Goal: Find contact information

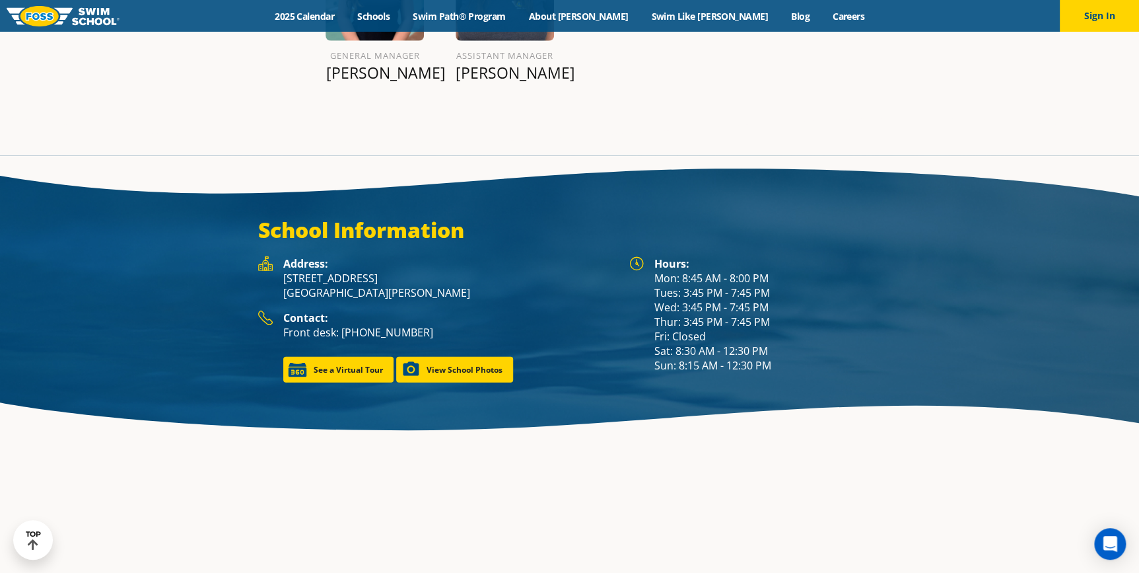
scroll to position [1812, 0]
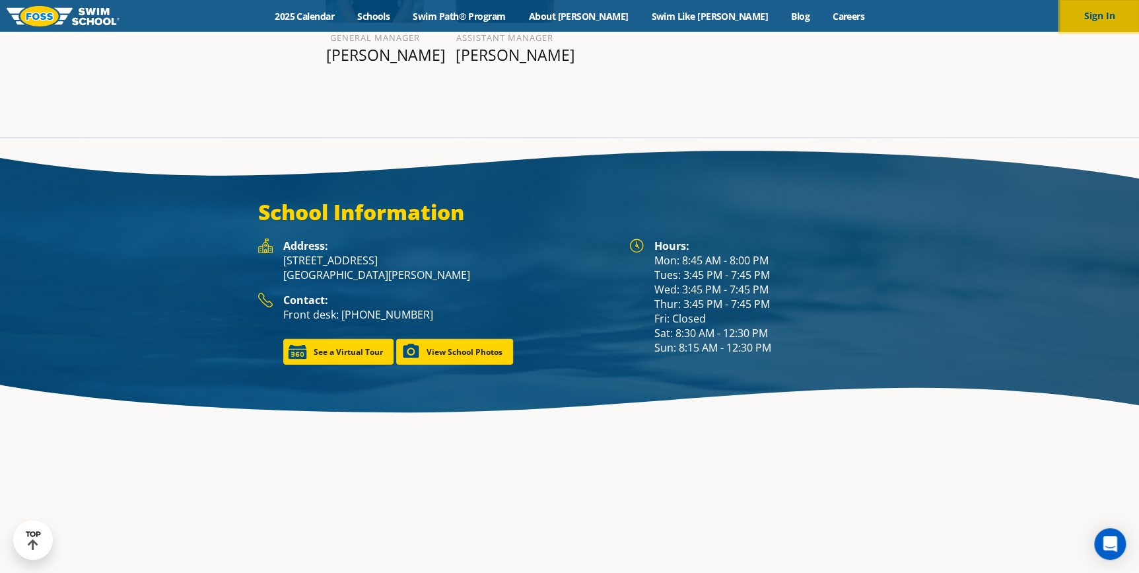
click at [1086, 2] on button "Sign In" at bounding box center [1099, 16] width 79 height 32
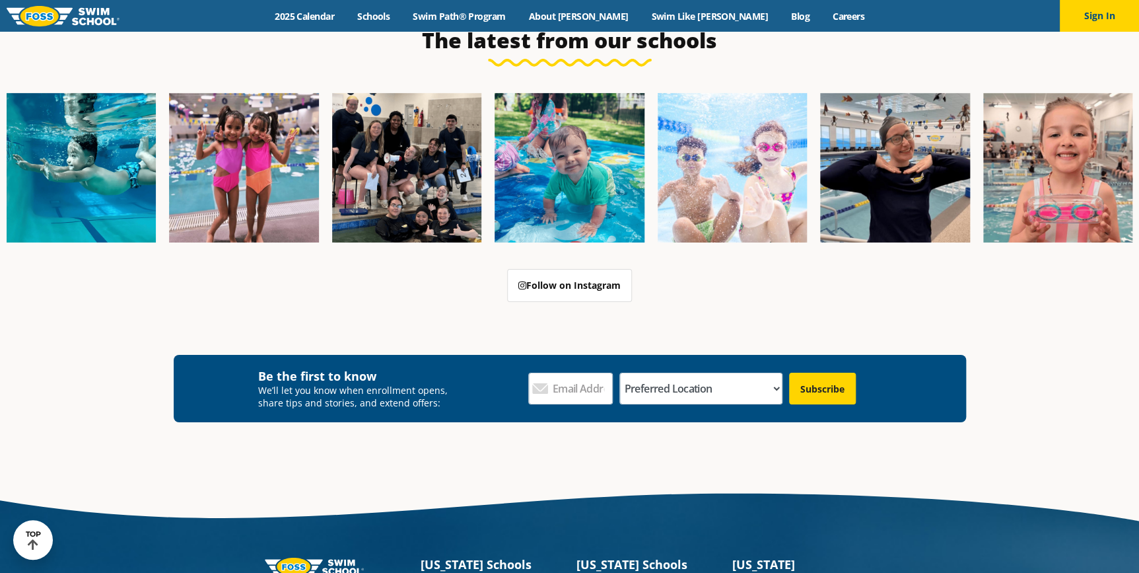
scroll to position [4906, 0]
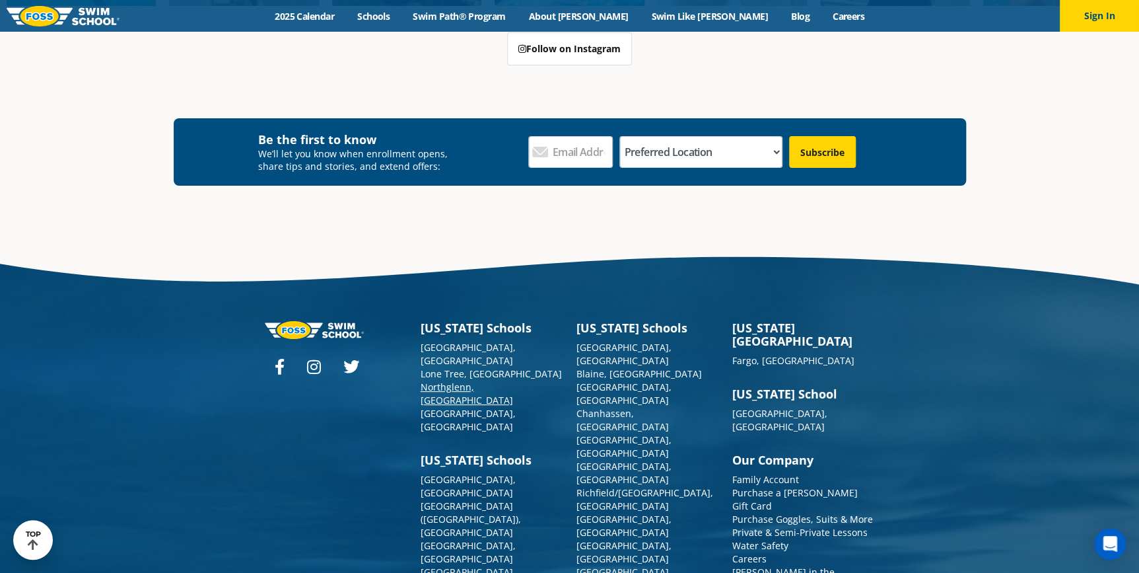
click at [456, 380] on link "Northglenn, [GEOGRAPHIC_DATA]" at bounding box center [467, 393] width 92 height 26
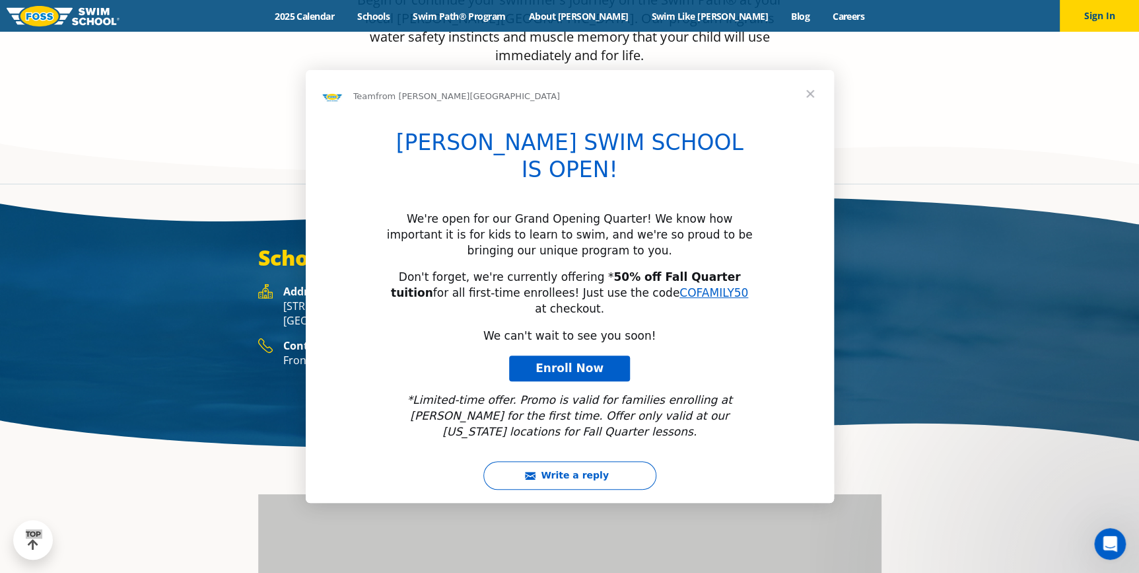
drag, startPoint x: 421, startPoint y: 295, endPoint x: 282, endPoint y: 276, distance: 140.6
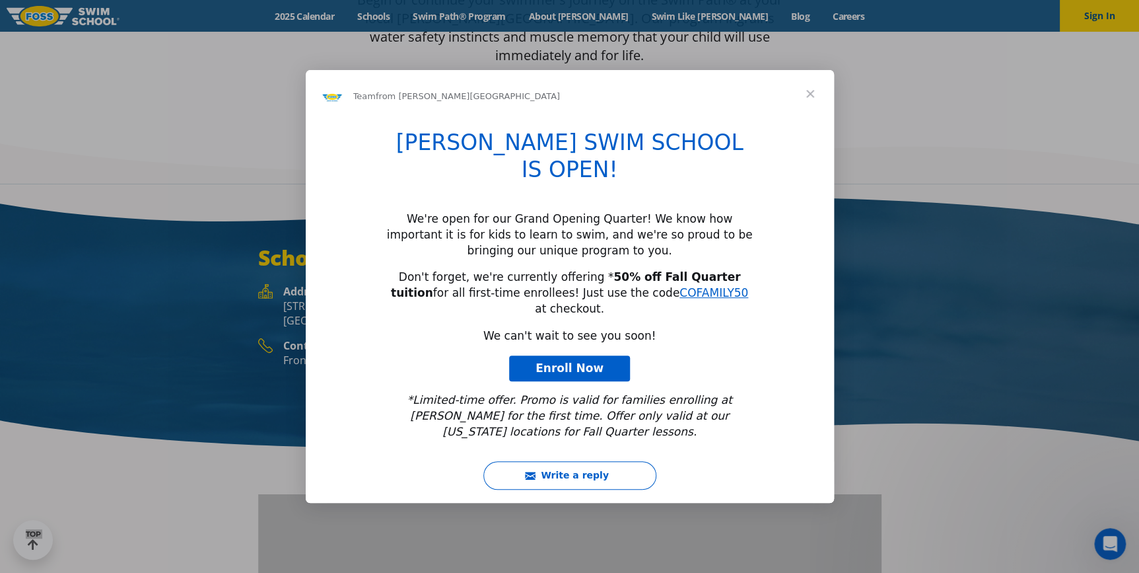
click at [809, 118] on span "Close" at bounding box center [811, 94] width 48 height 48
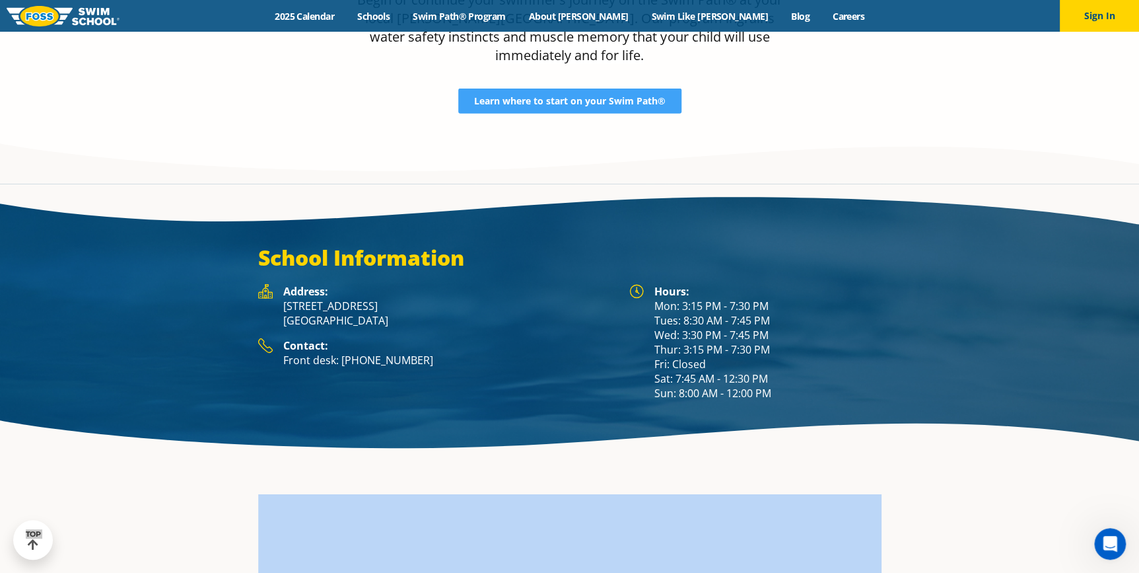
scroll to position [1872, 0]
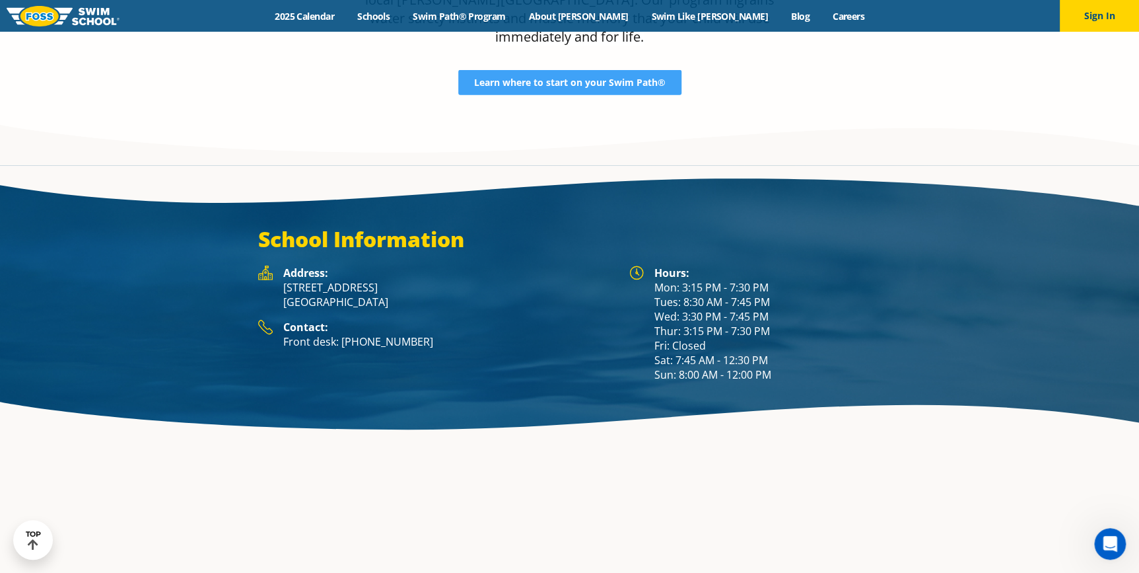
click at [235, 267] on div "School Information Hours: Mon: 3:15 PM - 7:30 PM Tues: 8:30 AM - 7:45 PM Wed: 3…" at bounding box center [570, 304] width 793 height 156
drag, startPoint x: 423, startPoint y: 291, endPoint x: 246, endPoint y: 276, distance: 176.9
click at [246, 276] on div "School Information Hours: Mon: 3:15 PM - 7:30 PM Tues: 8:30 AM - 7:45 PM Wed: 3…" at bounding box center [570, 304] width 793 height 156
copy div "Contact: Front desk: (983) 203-1060"
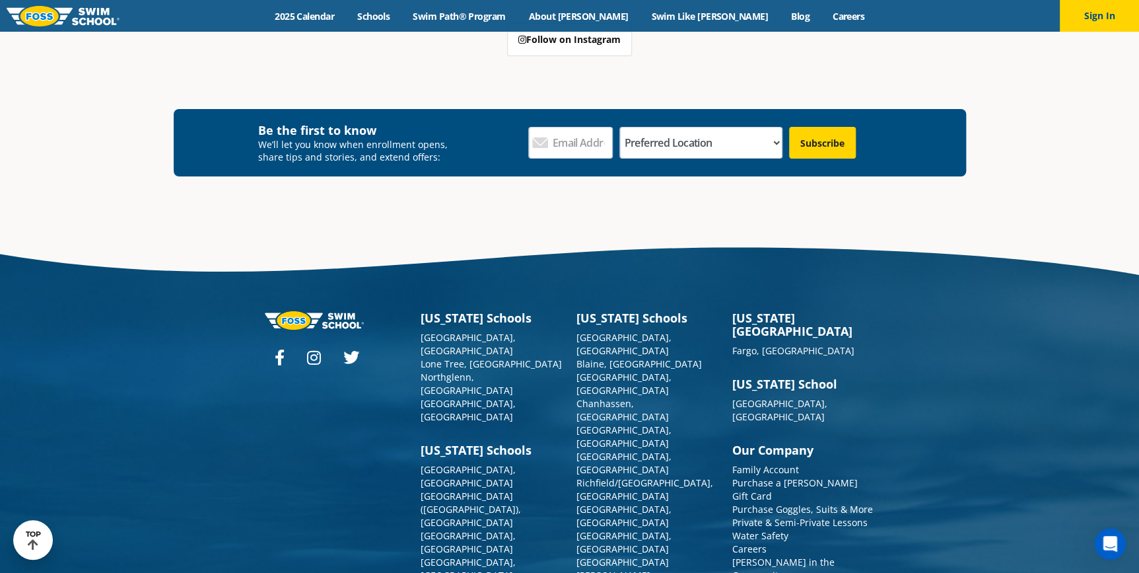
scroll to position [4829, 0]
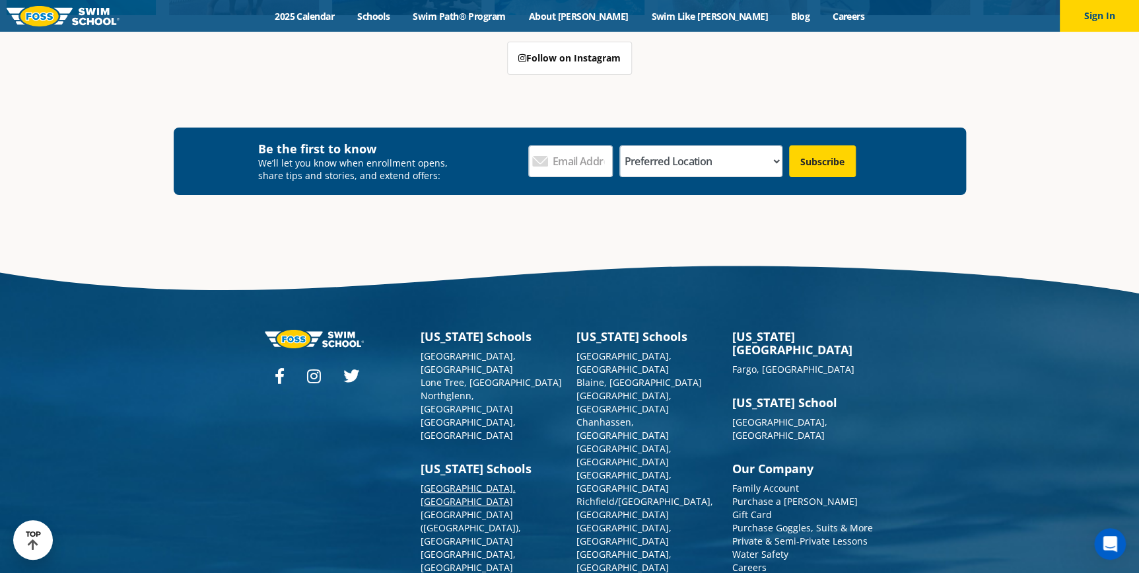
click at [464, 481] on link "[GEOGRAPHIC_DATA], [GEOGRAPHIC_DATA]" at bounding box center [468, 494] width 95 height 26
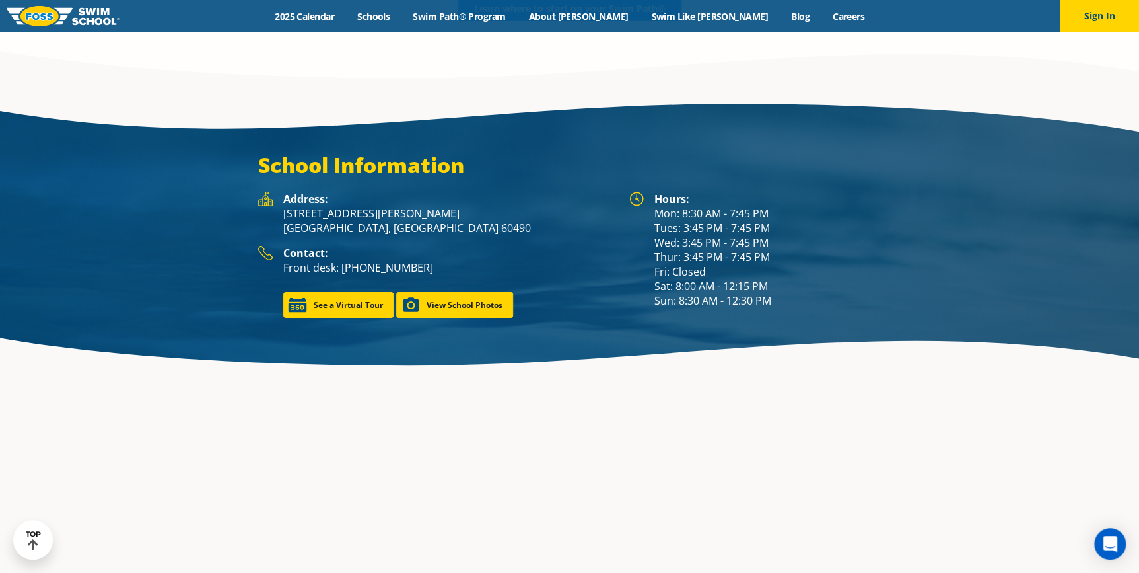
scroll to position [1913, 0]
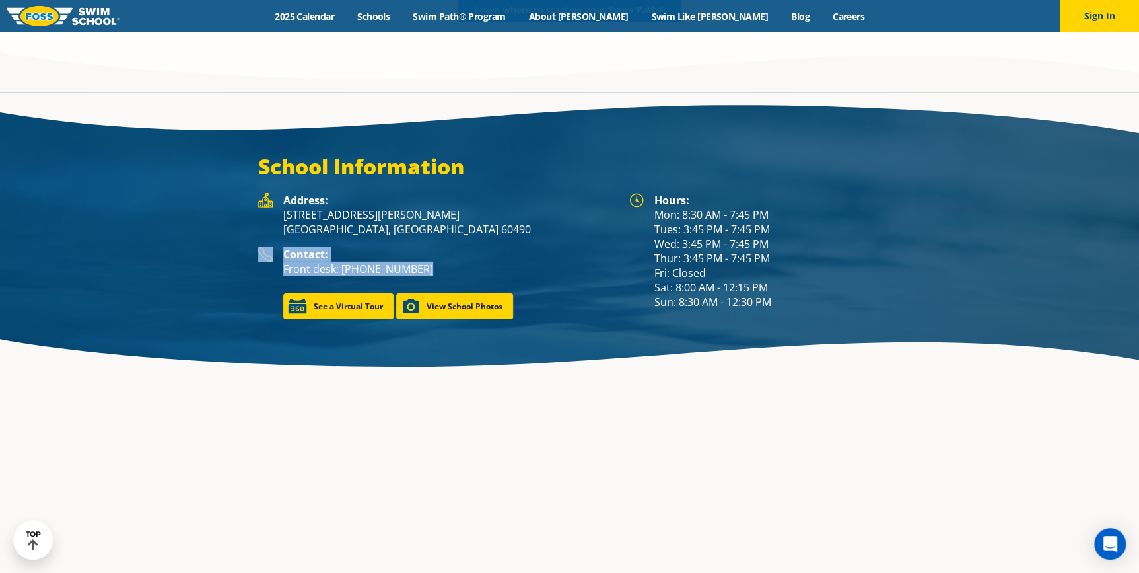
drag, startPoint x: 420, startPoint y: 236, endPoint x: 260, endPoint y: 218, distance: 160.9
click at [260, 247] on div "Contact: Front desk: [PHONE_NUMBER]" at bounding box center [437, 267] width 358 height 40
copy div "Contact: Front desk: [PHONE_NUMBER]"
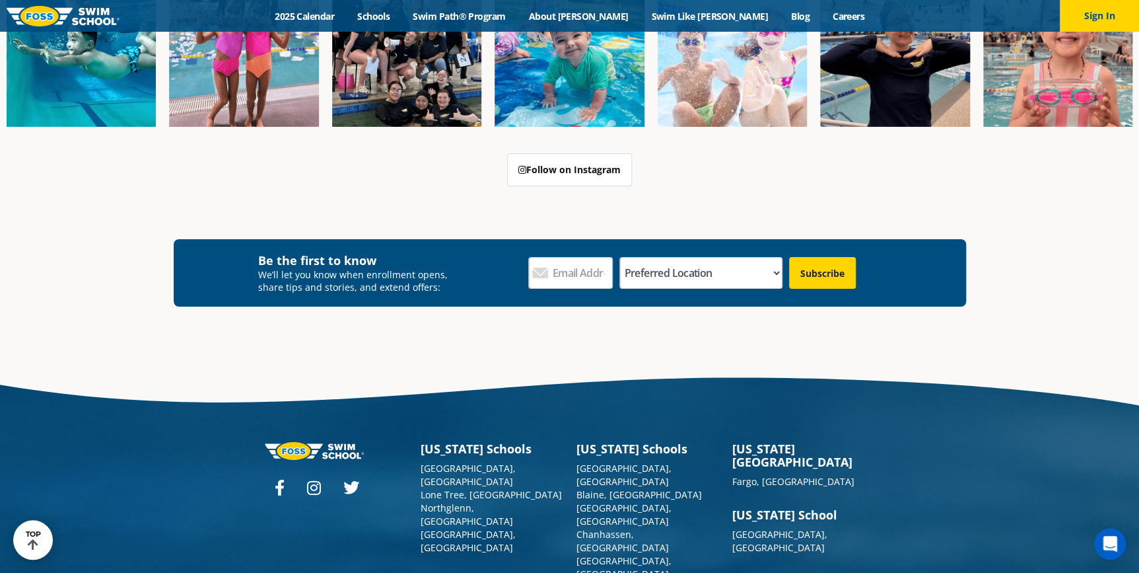
scroll to position [4805, 0]
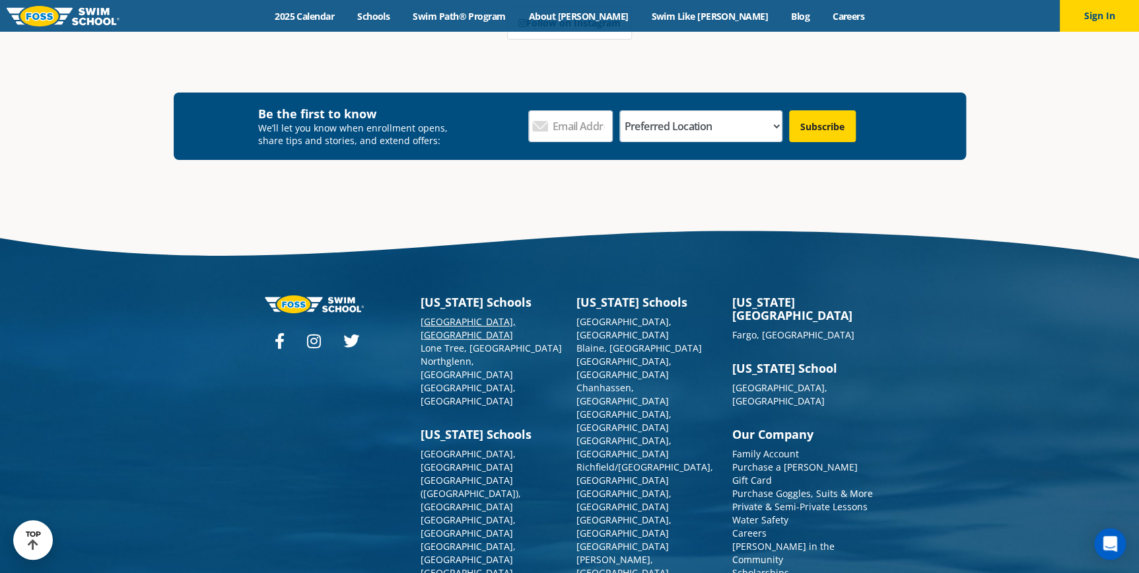
click at [437, 315] on link "[GEOGRAPHIC_DATA], [GEOGRAPHIC_DATA]" at bounding box center [468, 328] width 95 height 26
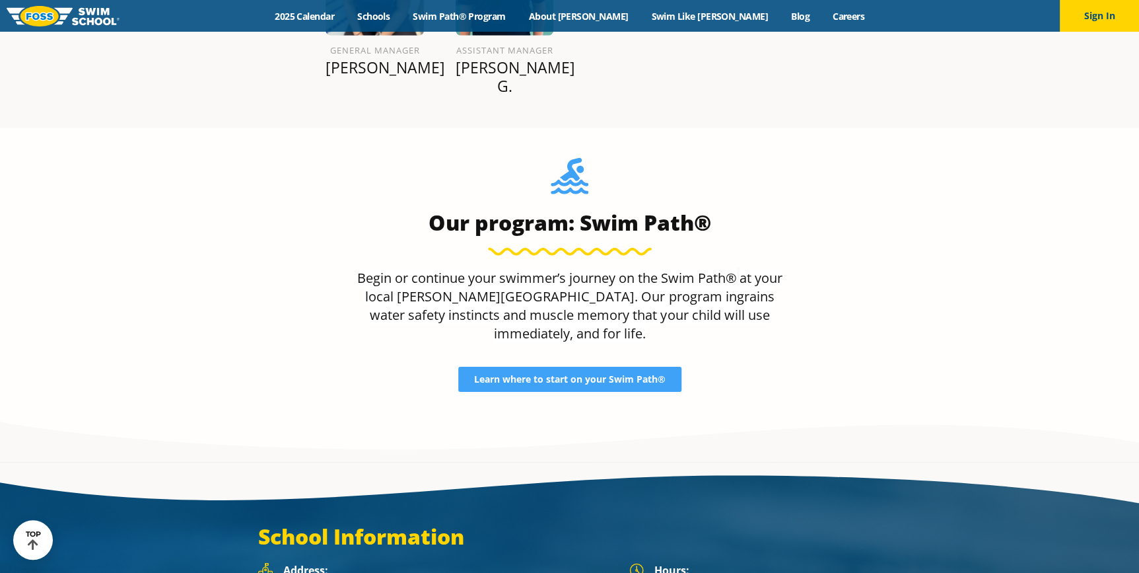
scroll to position [1922, 0]
drag, startPoint x: 417, startPoint y: 530, endPoint x: 249, endPoint y: 526, distance: 168.5
copy div "Contact: Front desk: (983) 203-1440"
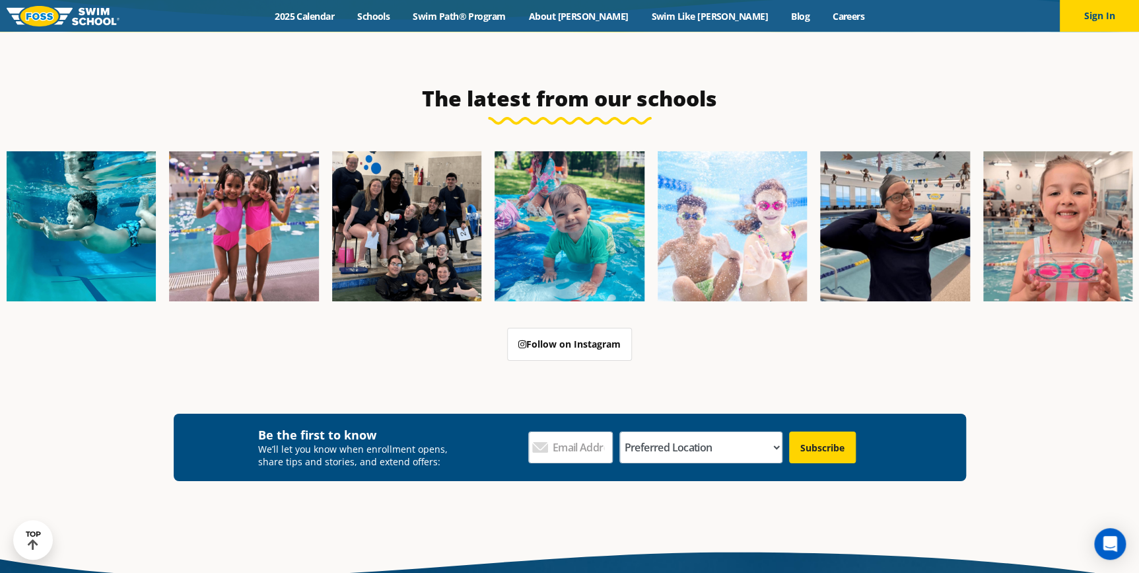
scroll to position [4911, 0]
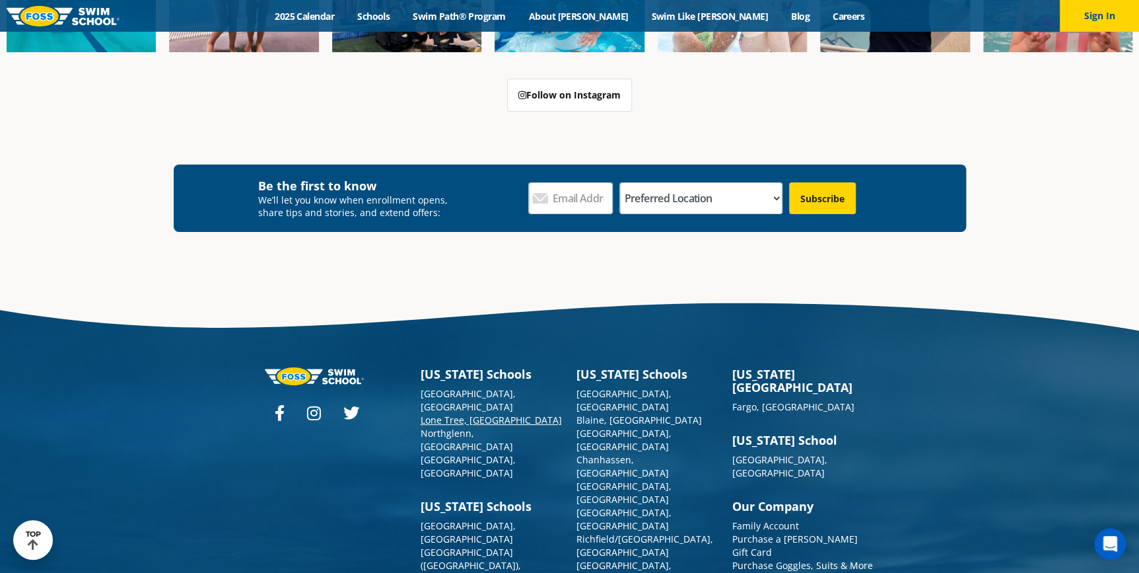
click at [429, 413] on link "Lone Tree, [GEOGRAPHIC_DATA]" at bounding box center [491, 419] width 141 height 13
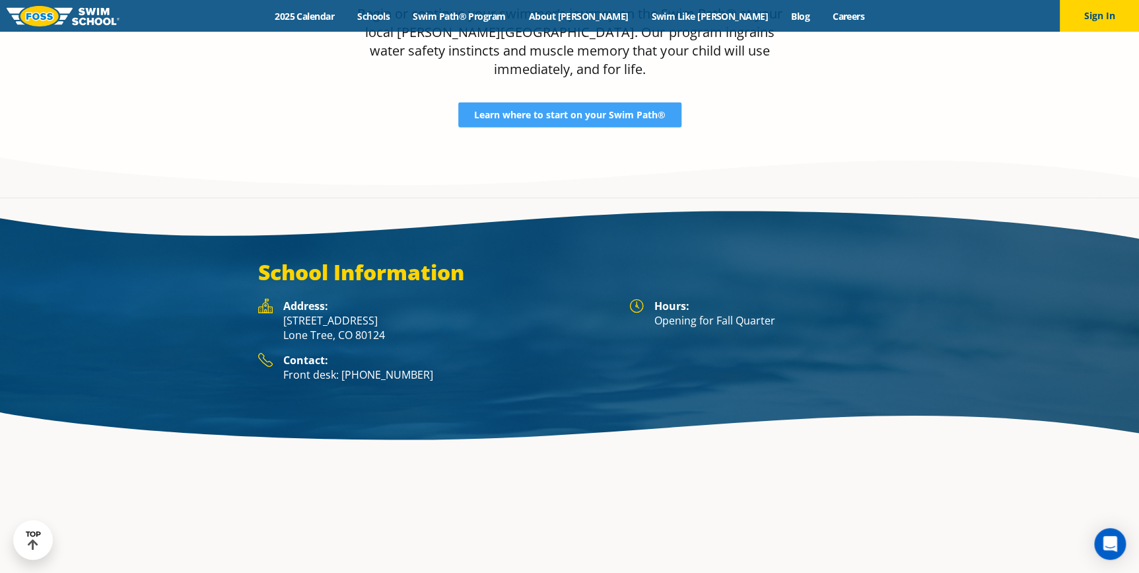
scroll to position [2052, 0]
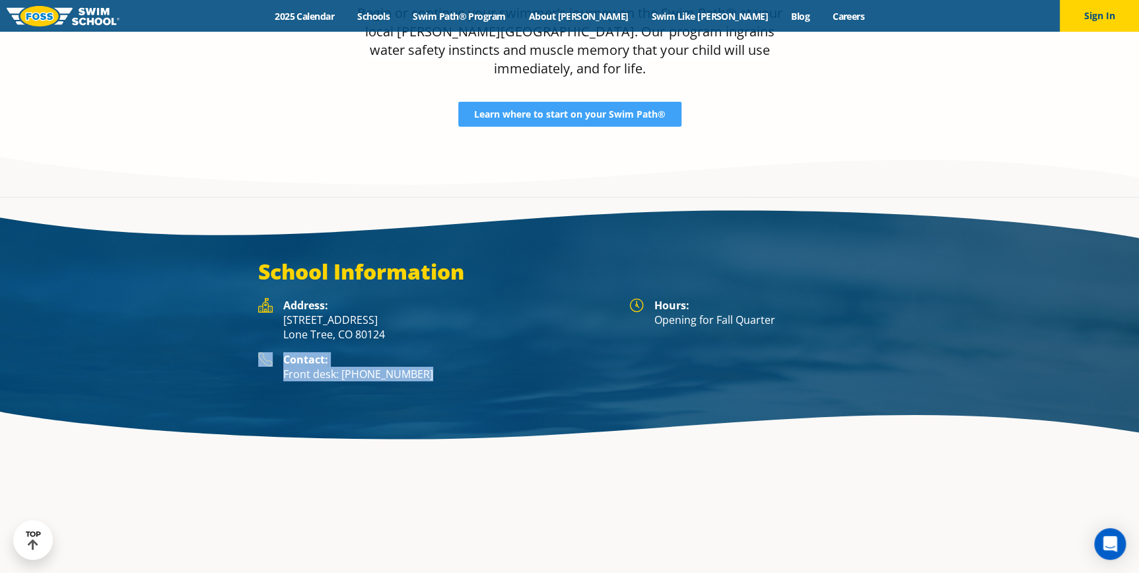
drag, startPoint x: 425, startPoint y: 285, endPoint x: 251, endPoint y: 275, distance: 174.0
click at [252, 298] on div "Address: 8455 Yosemite St. Lone Tree, CO 80124 Contact: Front desk: (983) 203-1…" at bounding box center [437, 345] width 371 height 94
copy div "Contact: Front desk: (983) 203-1310"
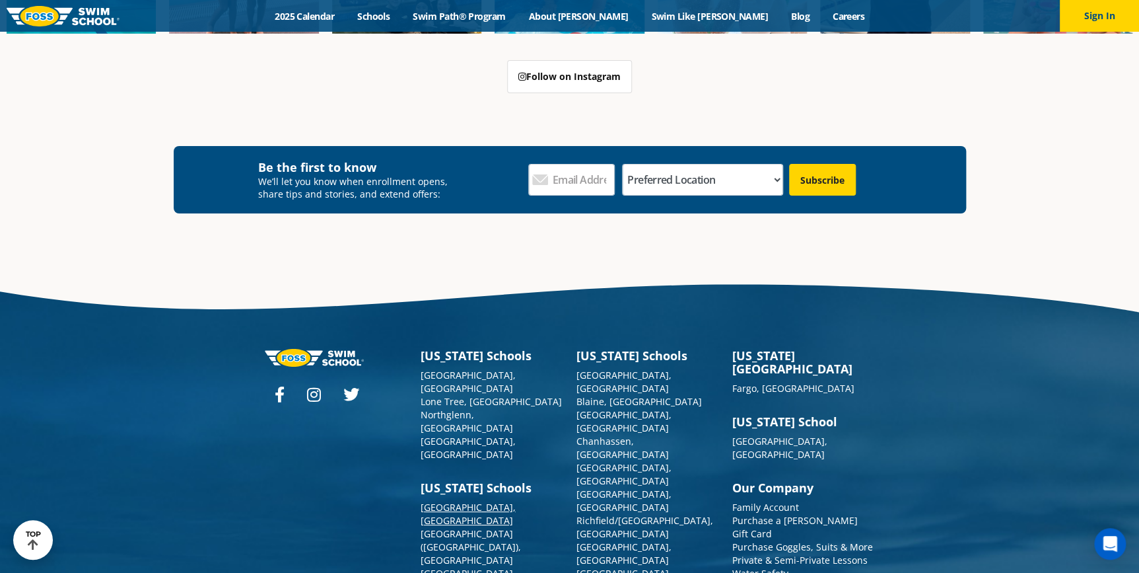
scroll to position [4814, 0]
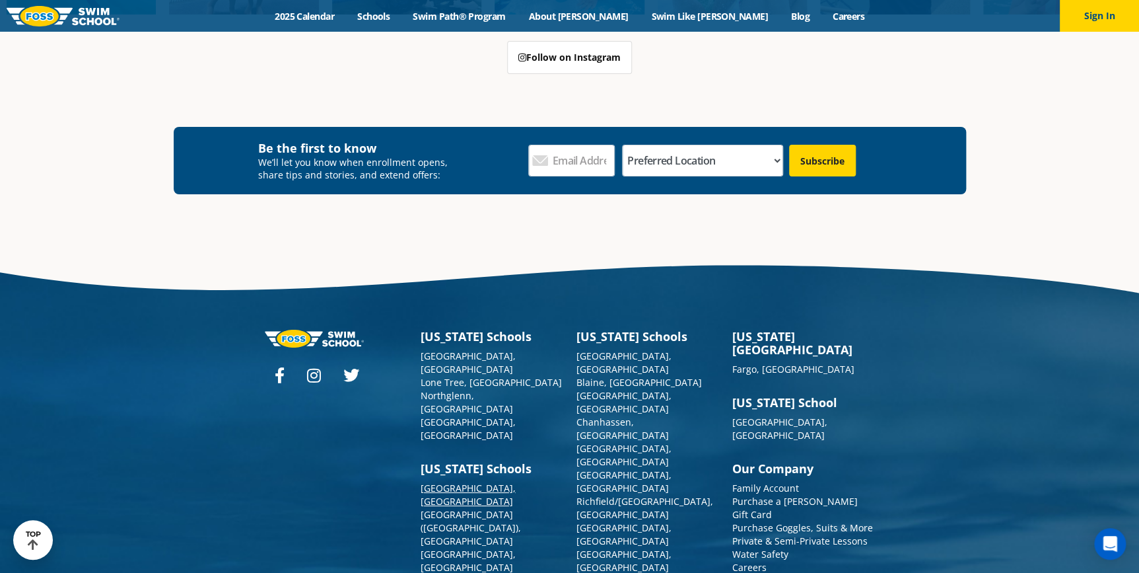
click at [436, 481] on link "[GEOGRAPHIC_DATA], [GEOGRAPHIC_DATA]" at bounding box center [468, 494] width 95 height 26
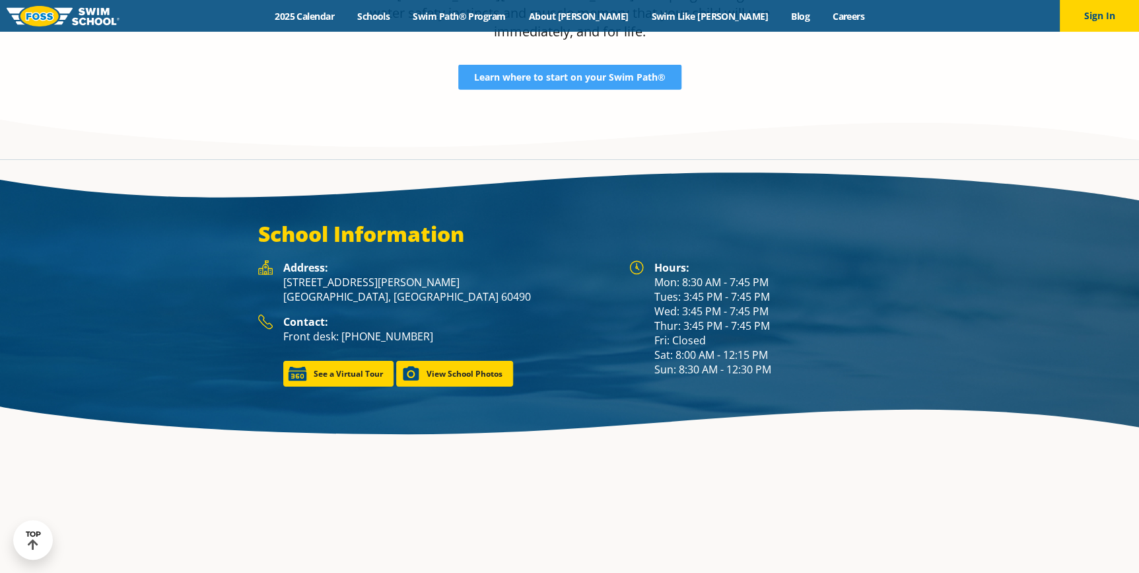
scroll to position [1847, 0]
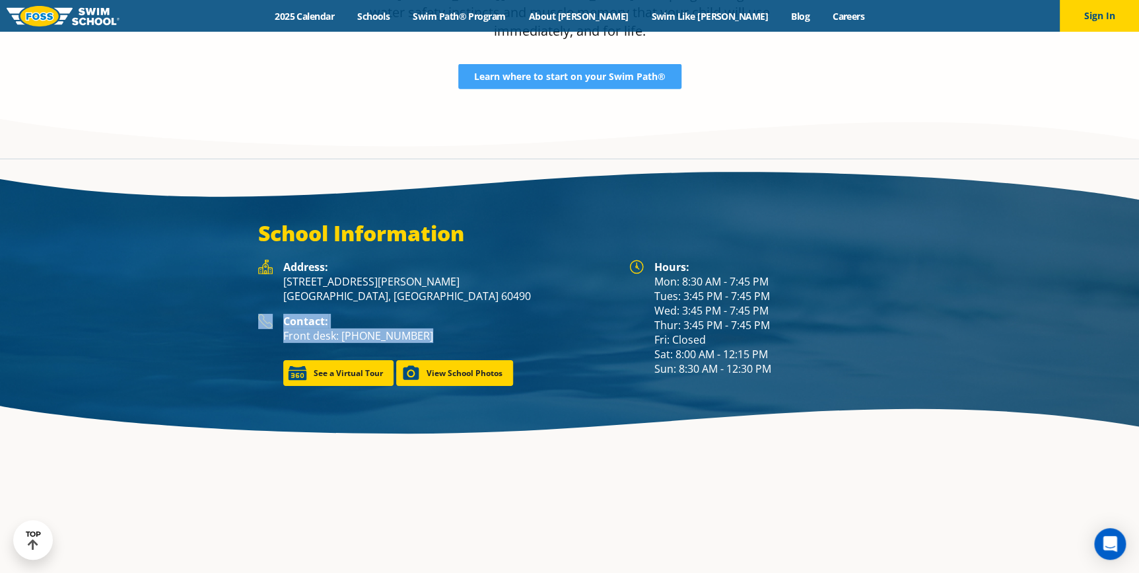
drag, startPoint x: 437, startPoint y: 297, endPoint x: 205, endPoint y: 305, distance: 232.6
click at [205, 305] on div "School Information Hours: Mon: 8:30 AM - 7:45 PM Tues: 3:45 PM - 7:45 PM Wed: 3…" at bounding box center [570, 303] width 793 height 166
copy div "Contact: Front desk: (630) 242-8600"
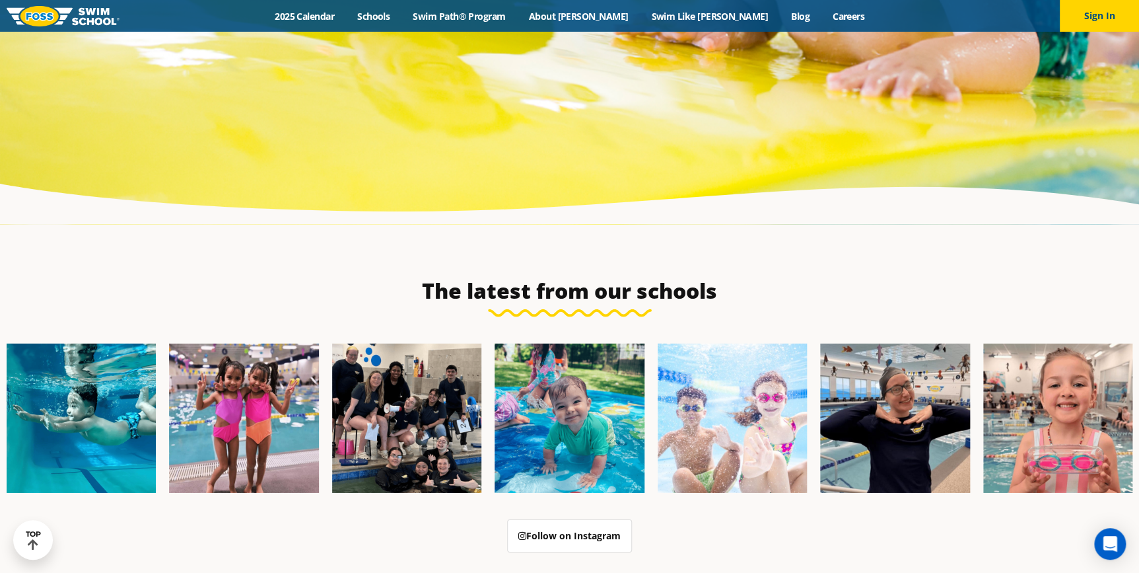
scroll to position [4823, 0]
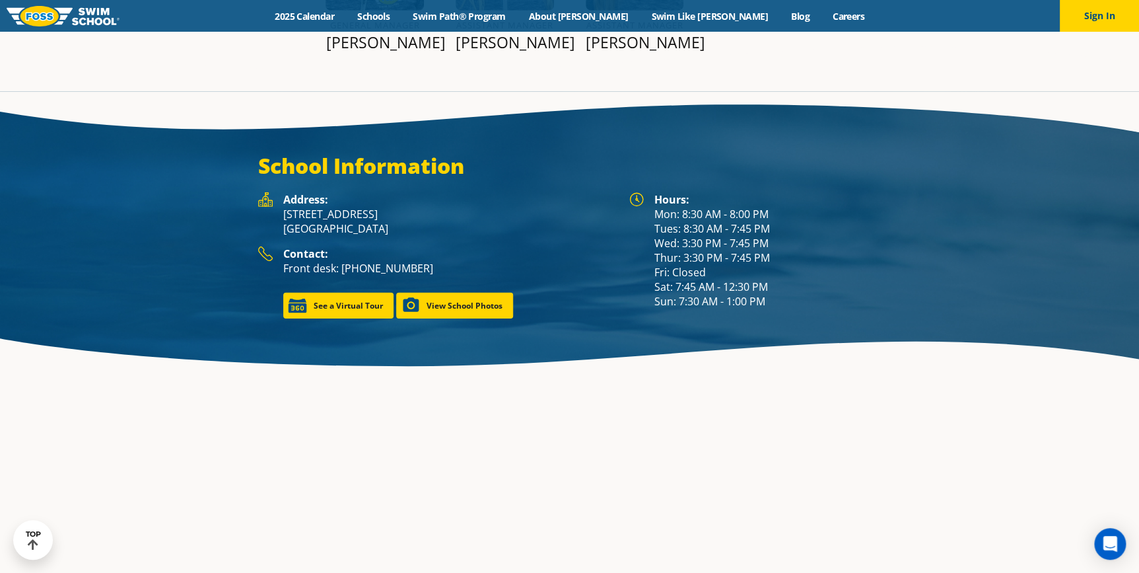
scroll to position [1883, 0]
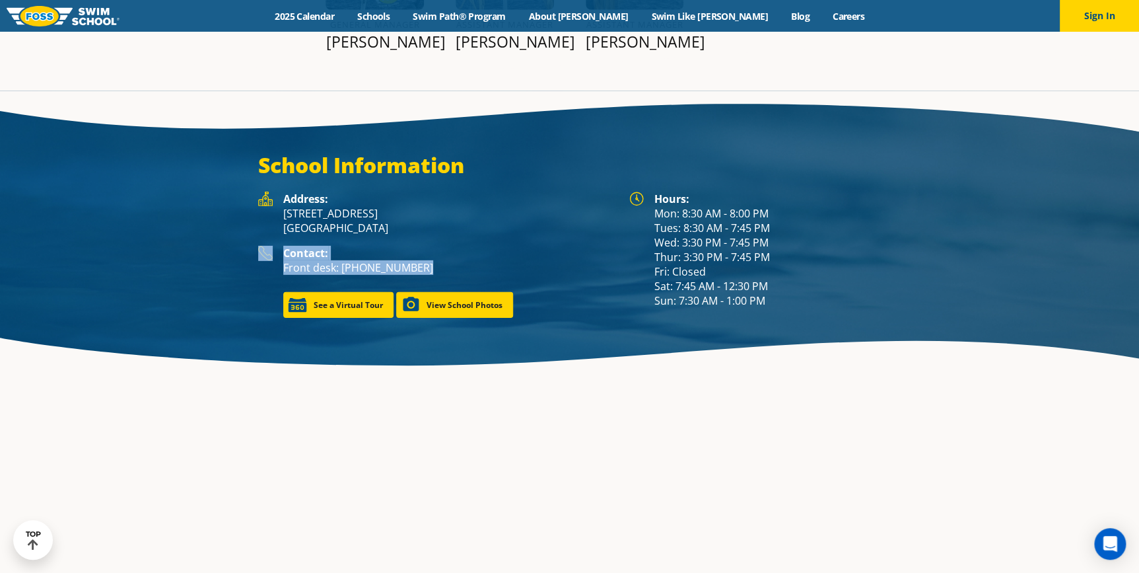
drag, startPoint x: 439, startPoint y: 229, endPoint x: 249, endPoint y: 220, distance: 190.4
click at [249, 220] on div "School Information Hours: Mon: 8:30 AM - 8:00 PM Tues: 8:30 AM - 7:45 PM Wed: 3…" at bounding box center [570, 235] width 793 height 166
copy div "Contact: Front desk: (314) 720-6500"
click at [46, 16] on img at bounding box center [63, 16] width 113 height 20
